Goal: Task Accomplishment & Management: Complete application form

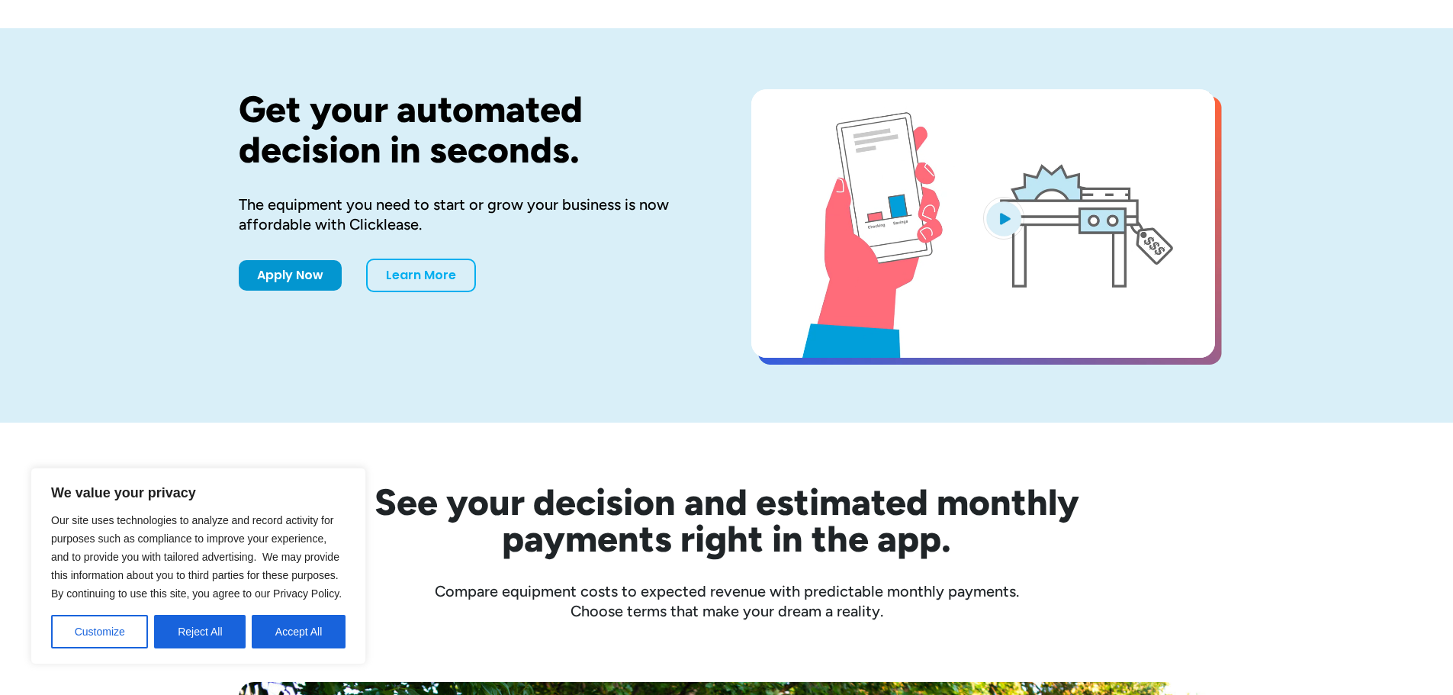
scroll to position [153, 0]
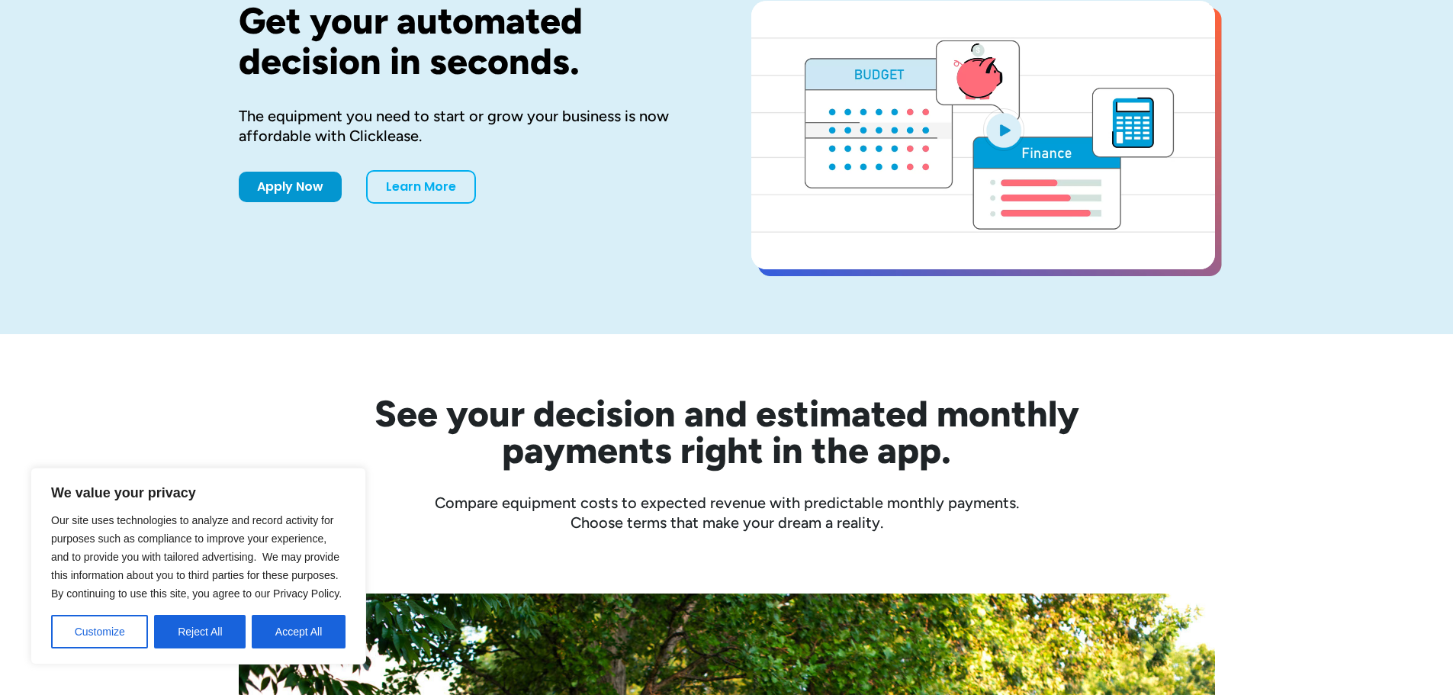
click at [314, 643] on button "Accept All" at bounding box center [299, 632] width 94 height 34
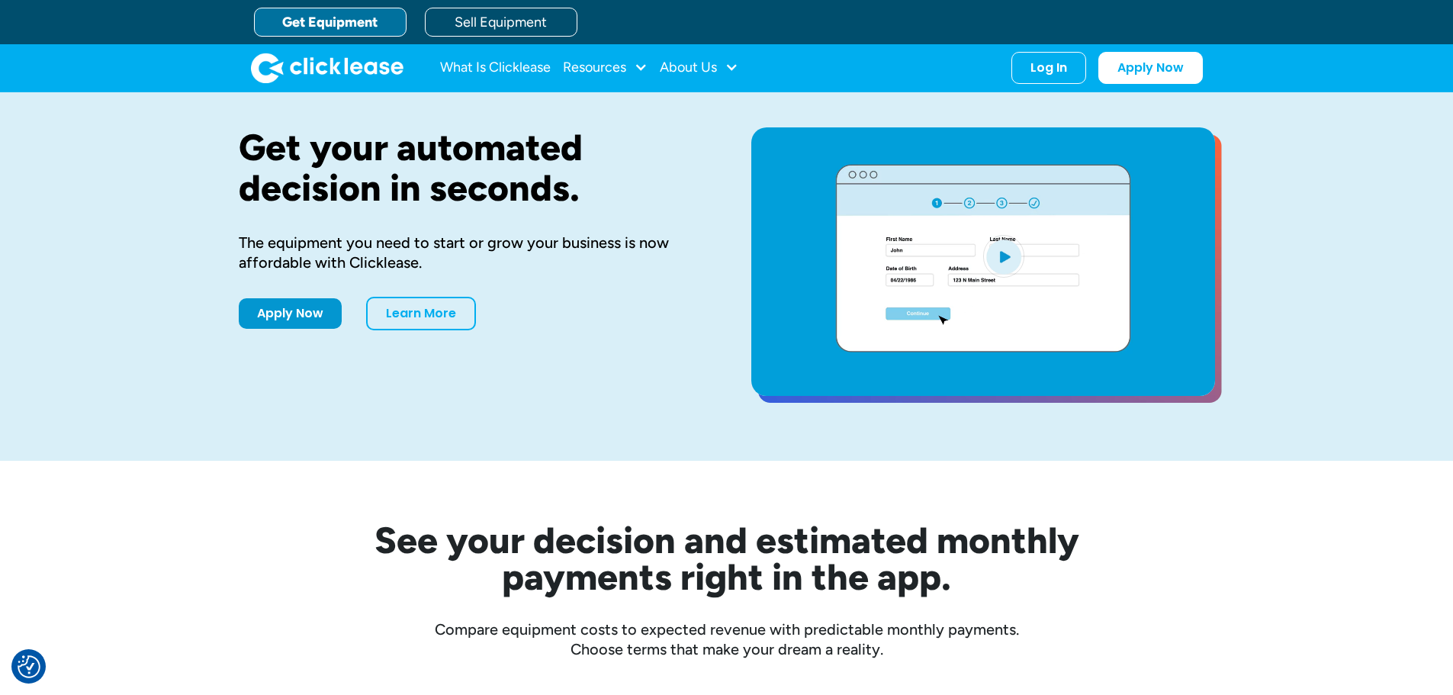
scroll to position [0, 0]
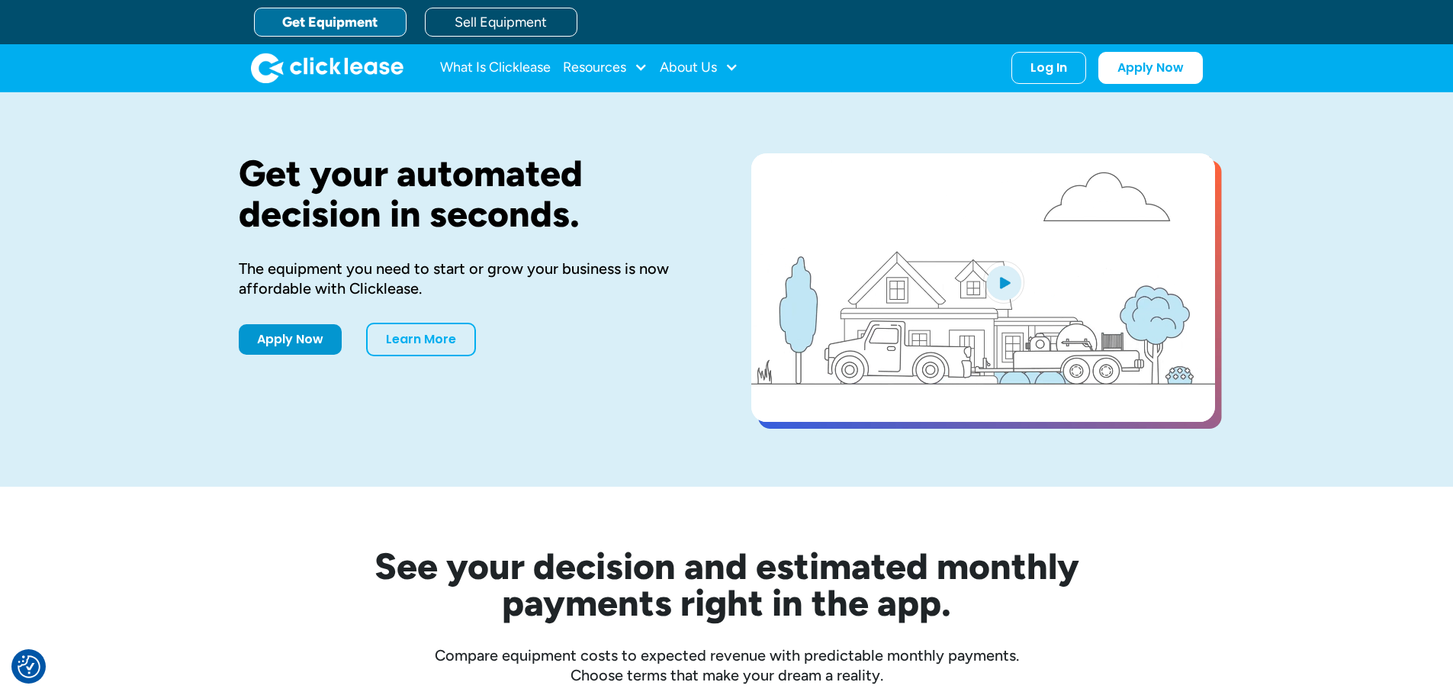
click at [336, 14] on link "Get Equipment" at bounding box center [330, 22] width 153 height 29
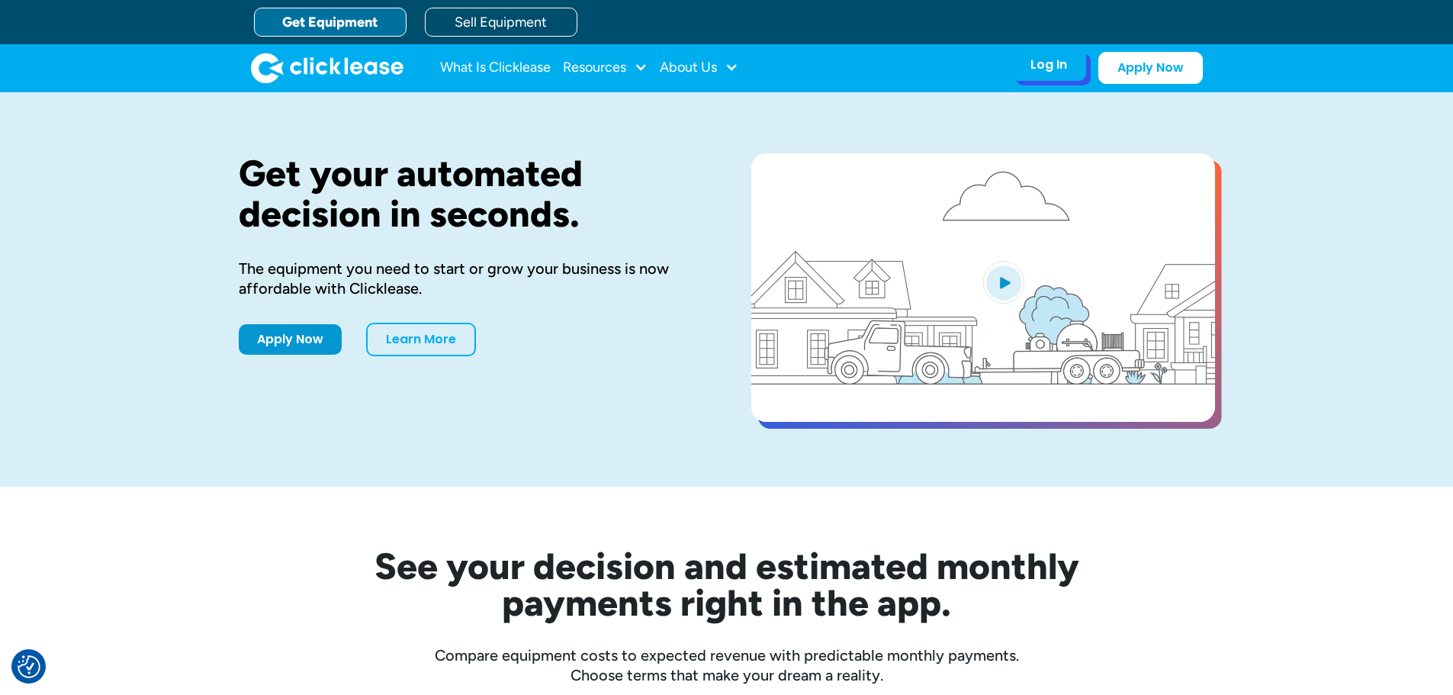
click at [1058, 76] on div "Log In Account login I use Clicklease to get my equipment Partner Portal I offe…" at bounding box center [1049, 65] width 75 height 32
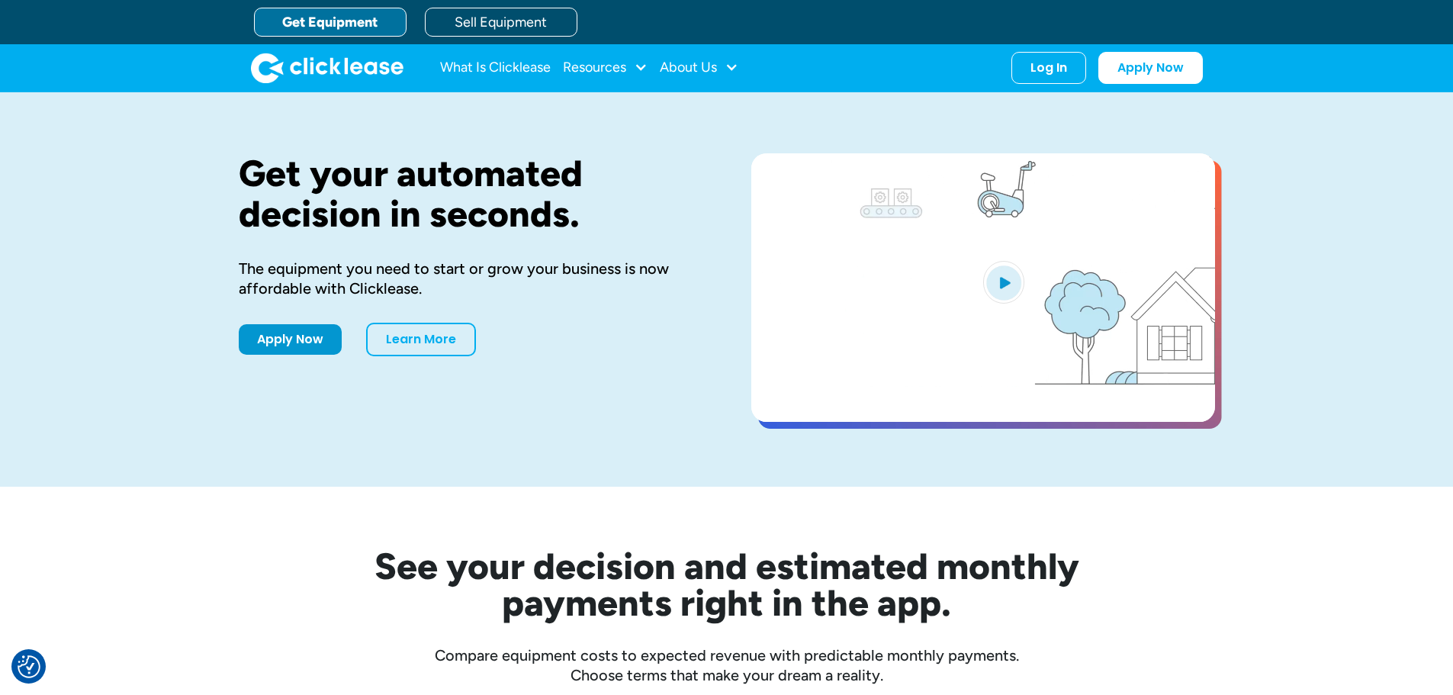
click at [353, 24] on link "Get Equipment" at bounding box center [330, 22] width 153 height 29
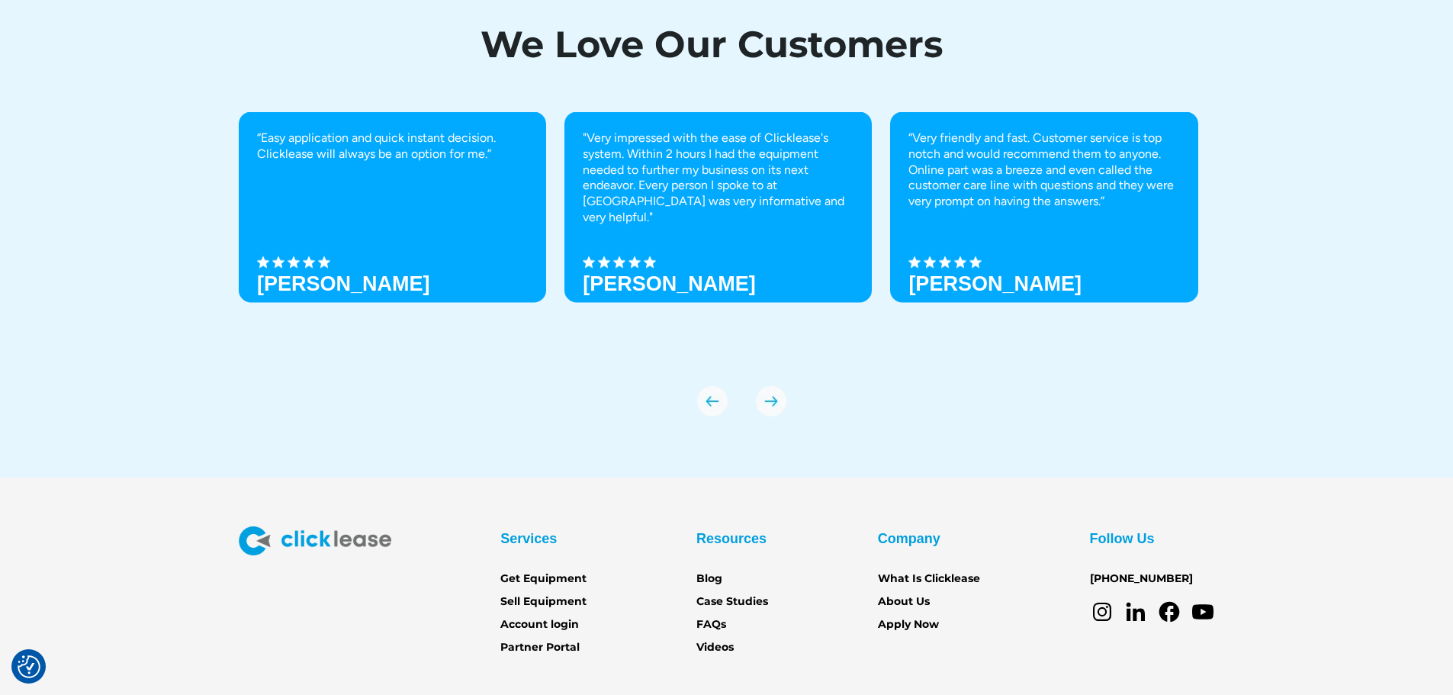
scroll to position [5331, 0]
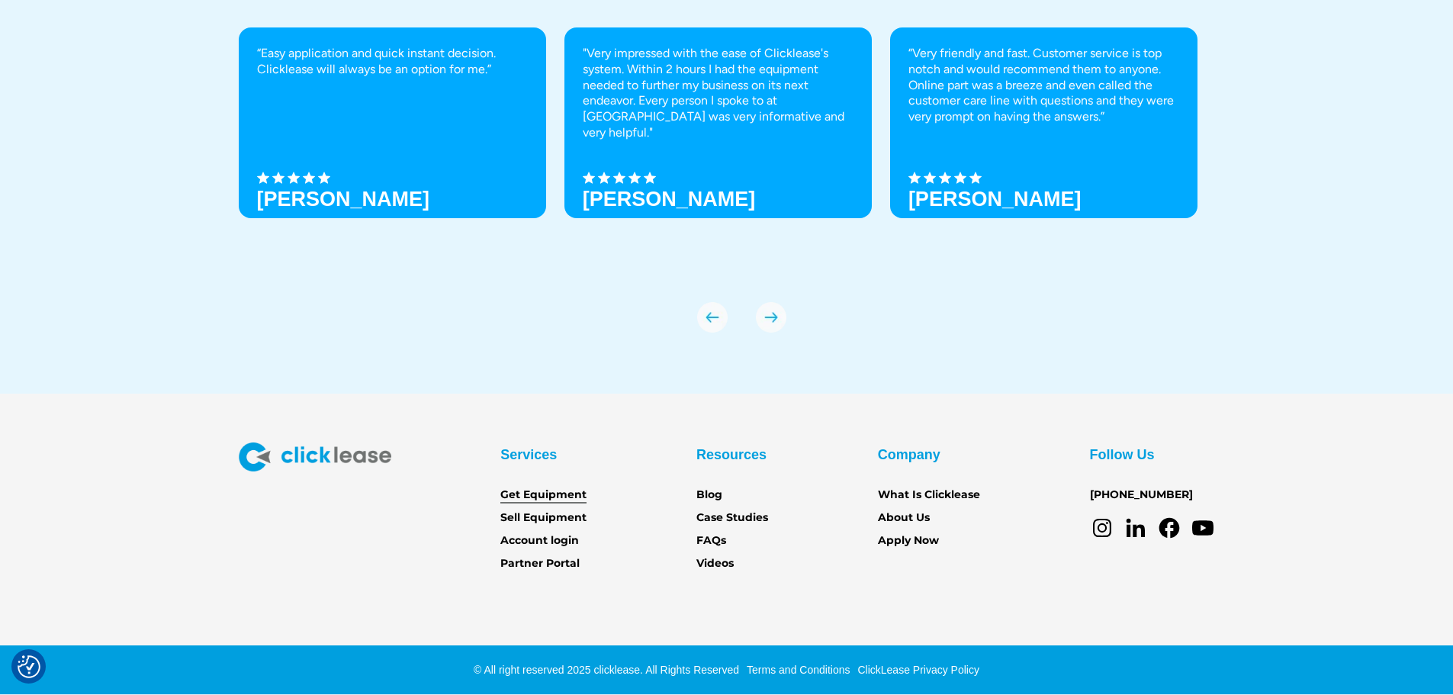
click at [552, 501] on link "Get Equipment" at bounding box center [544, 495] width 86 height 17
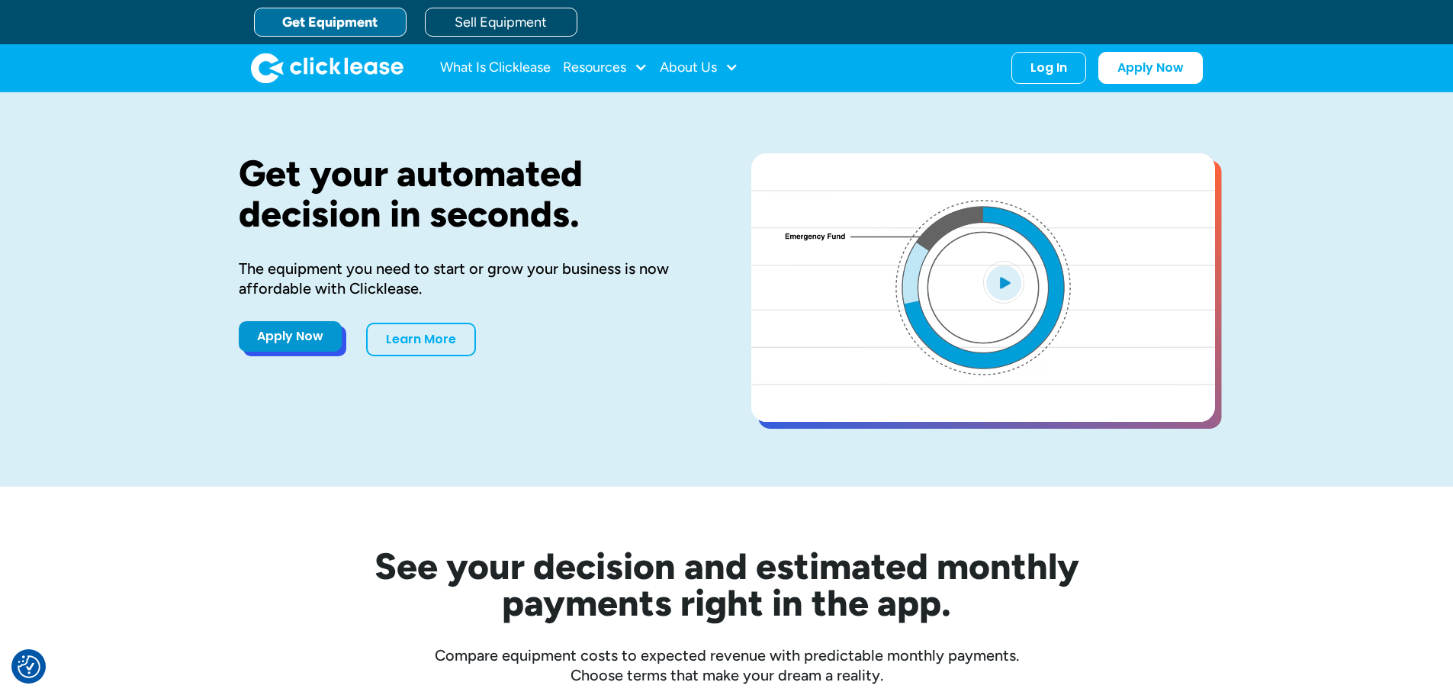
click at [340, 345] on link "Apply Now" at bounding box center [290, 336] width 103 height 31
